Goal: Transaction & Acquisition: Purchase product/service

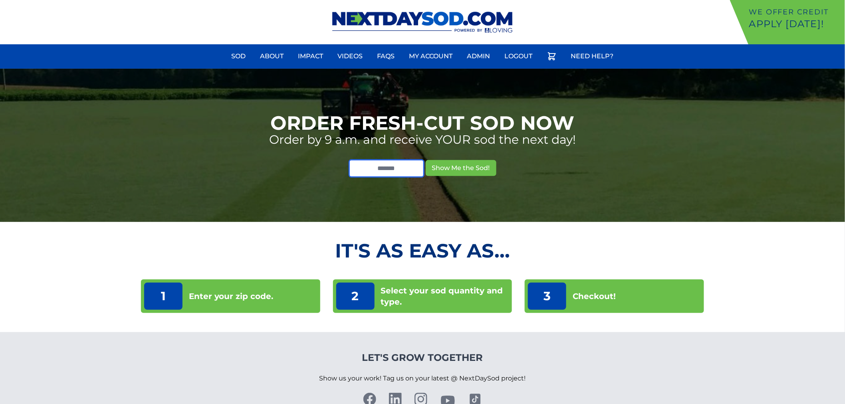
click at [409, 163] on input "text" at bounding box center [386, 169] width 75 height 18
type input "*****"
click at [453, 161] on button "Show Me the Sod!" at bounding box center [461, 168] width 71 height 16
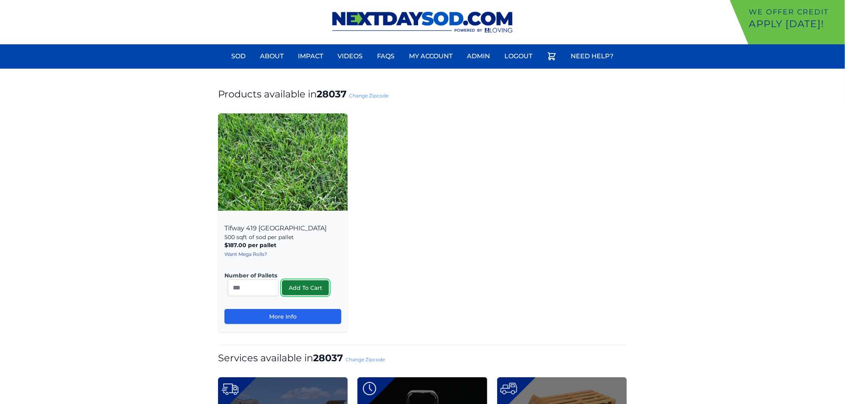
click at [304, 292] on button "Add To Cart" at bounding box center [305, 287] width 47 height 15
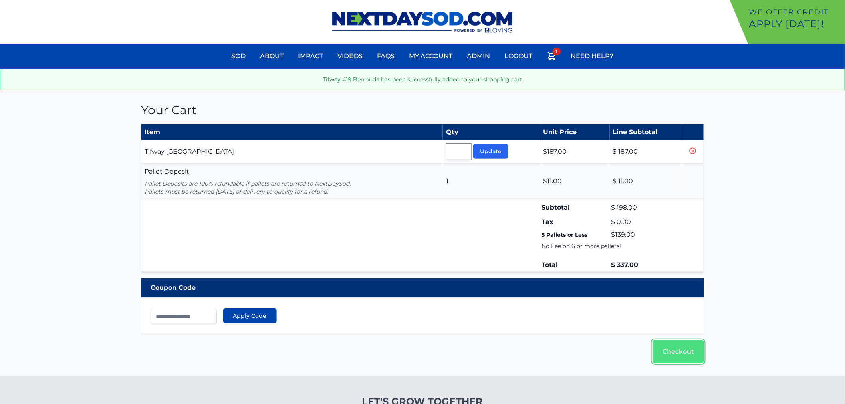
click at [684, 344] on link "Checkout" at bounding box center [679, 351] width 52 height 23
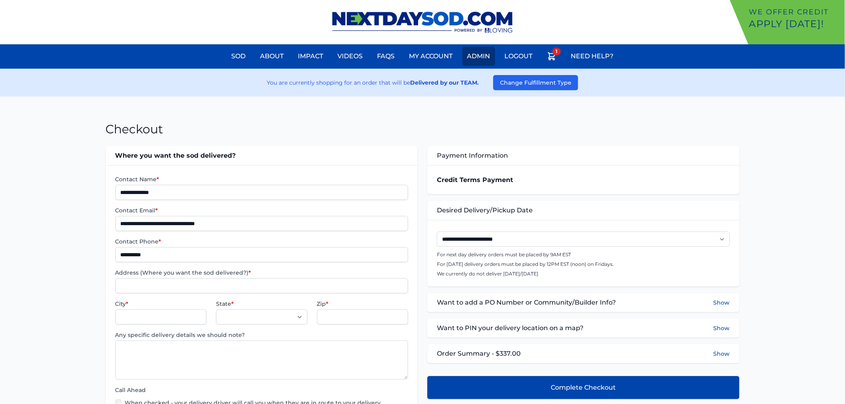
click at [468, 52] on link "Admin" at bounding box center [479, 56] width 33 height 19
